Goal: Task Accomplishment & Management: Manage account settings

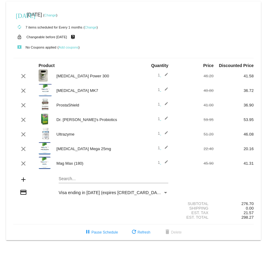
click at [56, 15] on link "Change" at bounding box center [50, 15] width 12 height 4
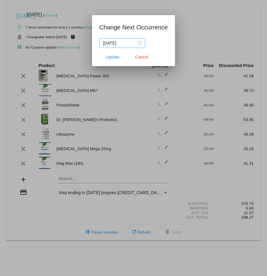
click at [138, 43] on div "[DATE]" at bounding box center [122, 43] width 39 height 7
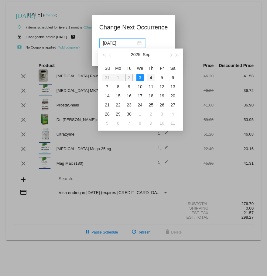
click at [151, 77] on div "4" at bounding box center [150, 77] width 7 height 7
type input "[DATE]"
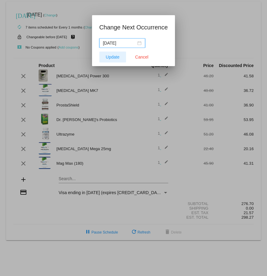
click at [109, 59] on span "Update" at bounding box center [113, 57] width 14 height 5
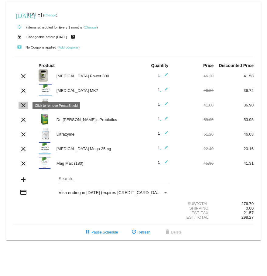
click at [23, 106] on mat-icon "clear" at bounding box center [23, 105] width 7 height 7
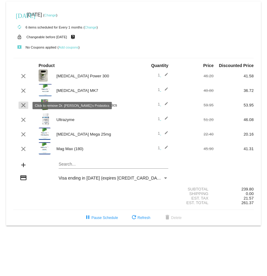
click at [26, 107] on mat-icon "clear" at bounding box center [23, 105] width 7 height 7
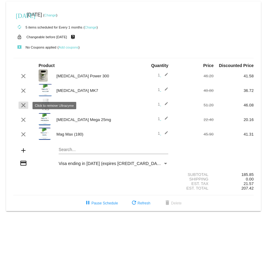
click at [22, 107] on mat-icon "clear" at bounding box center [23, 105] width 7 height 7
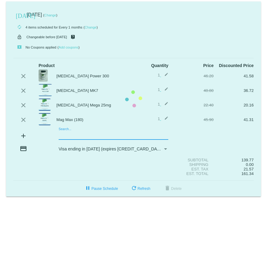
click at [69, 135] on mat-card "[DATE] [DATE] ( Change ) autorenew 4 items scheduled for Every 1 months ( Chang…" at bounding box center [133, 99] width 254 height 195
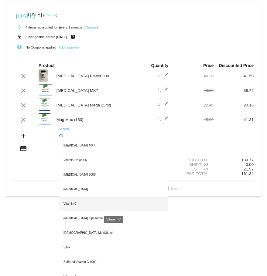
type input "vit"
click at [69, 204] on div "Vitamin C" at bounding box center [113, 204] width 109 height 15
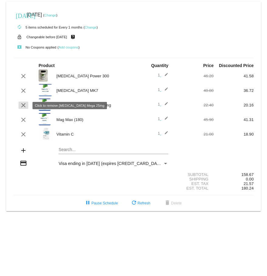
click at [23, 104] on mat-icon "clear" at bounding box center [23, 105] width 7 height 7
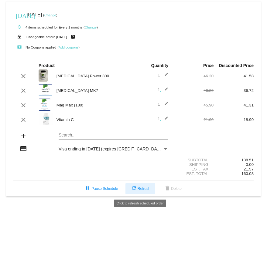
click at [143, 191] on span "refresh Refresh" at bounding box center [140, 189] width 20 height 4
click at [56, 15] on link "Change" at bounding box center [50, 15] width 12 height 4
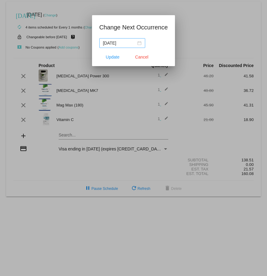
click at [136, 43] on div "[DATE]" at bounding box center [122, 43] width 39 height 7
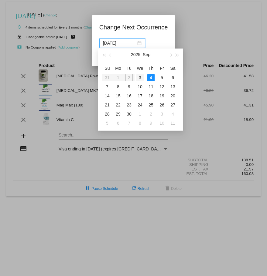
click at [140, 79] on div "3" at bounding box center [139, 77] width 7 height 7
type input "[DATE]"
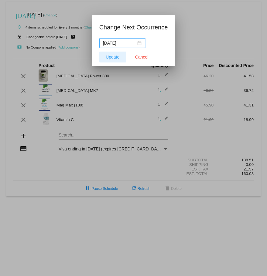
click at [111, 56] on span "Update" at bounding box center [113, 57] width 14 height 5
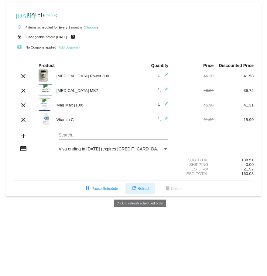
click at [140, 191] on span "refresh Refresh" at bounding box center [140, 189] width 20 height 4
